Goal: Information Seeking & Learning: Learn about a topic

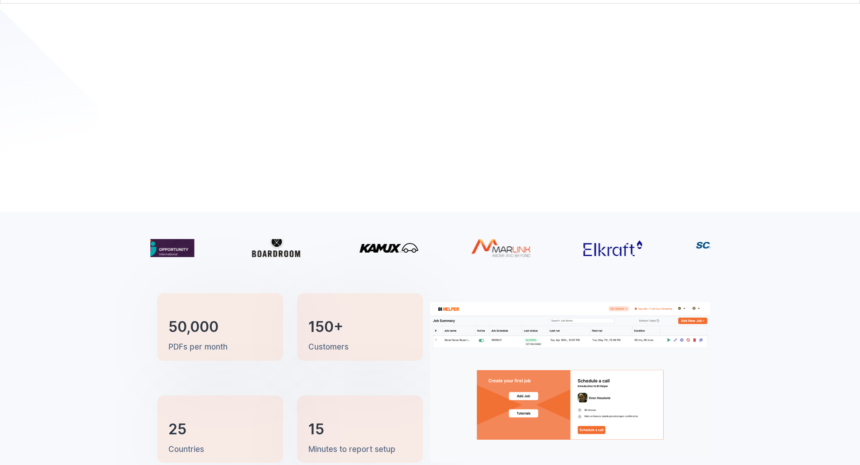
scroll to position [0, 0]
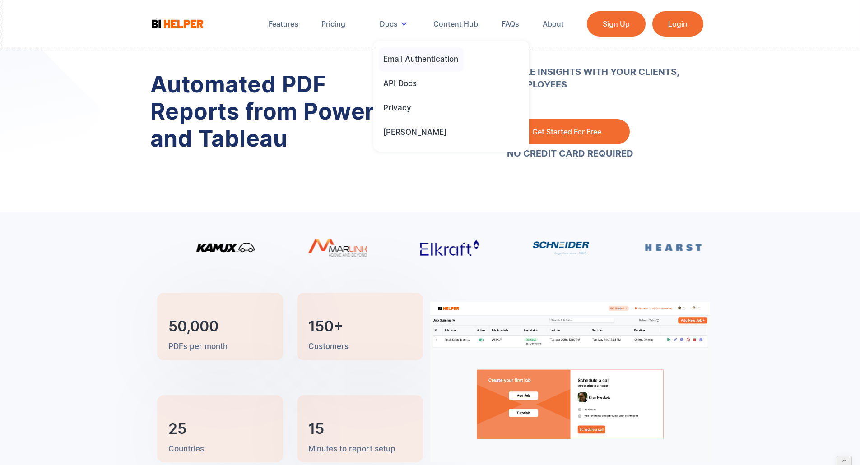
click at [416, 61] on div "Email Authentication" at bounding box center [420, 59] width 75 height 10
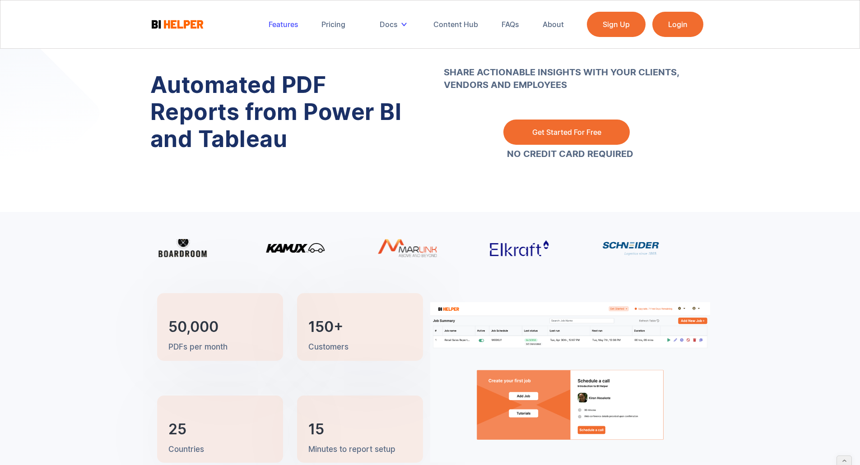
click at [280, 27] on div "Features" at bounding box center [283, 24] width 30 height 9
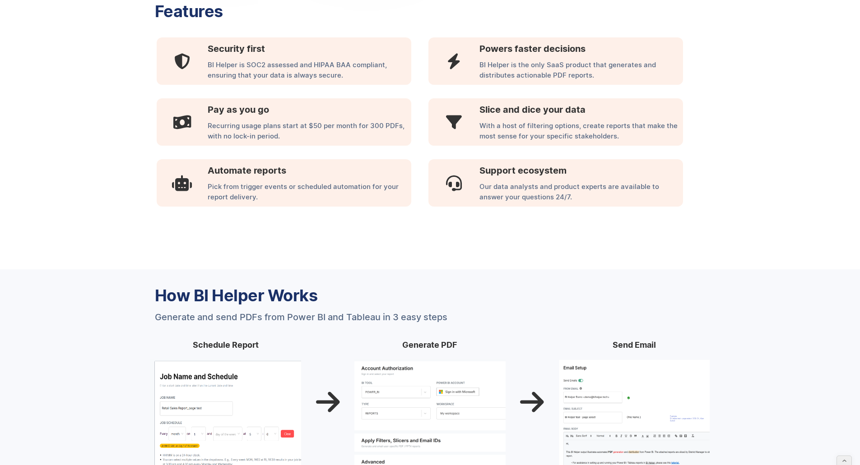
scroll to position [523, 0]
